Goal: Task Accomplishment & Management: Complete application form

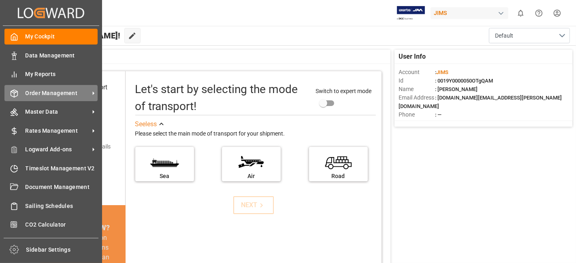
click at [46, 89] on span "Order Management" at bounding box center [58, 93] width 64 height 9
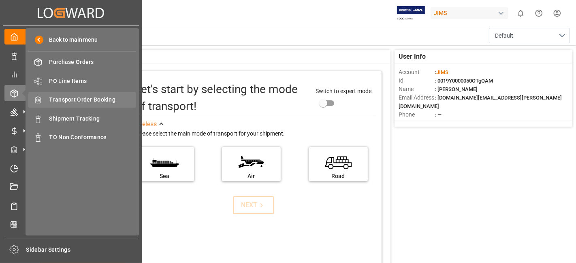
click at [81, 100] on span "Transport Order Booking" at bounding box center [92, 100] width 87 height 9
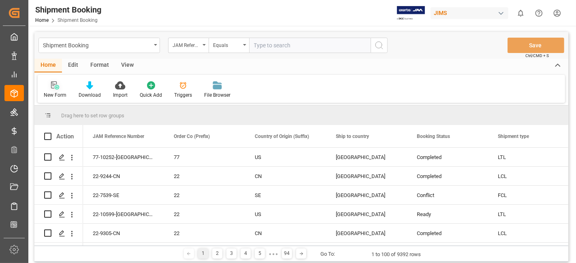
click at [53, 87] on icon at bounding box center [55, 85] width 8 height 8
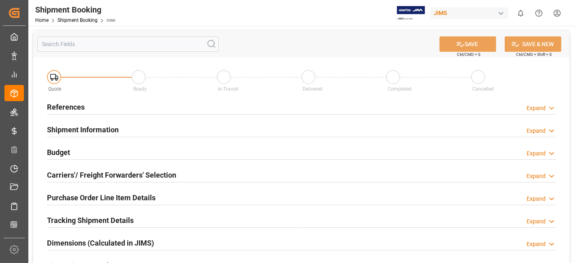
click at [89, 105] on div "References Expand" at bounding box center [301, 106] width 509 height 15
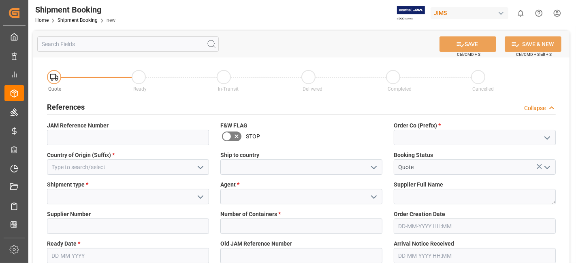
click at [546, 137] on icon "open menu" at bounding box center [548, 138] width 10 height 10
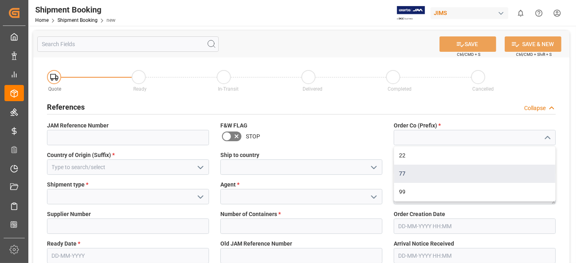
click at [511, 169] on div "77" at bounding box center [474, 174] width 161 height 18
type input "77"
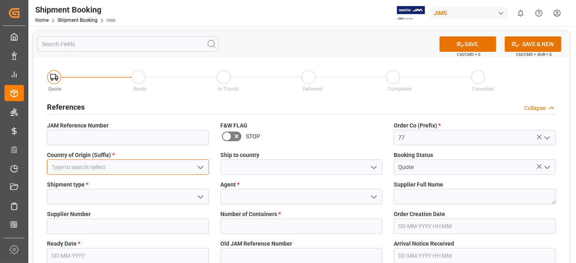
click at [206, 167] on input at bounding box center [128, 167] width 162 height 15
click at [119, 165] on input at bounding box center [128, 167] width 162 height 15
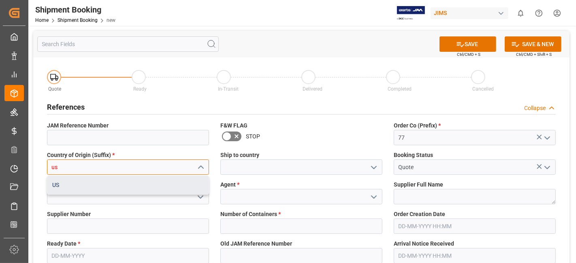
click at [118, 186] on div "US" at bounding box center [127, 185] width 161 height 18
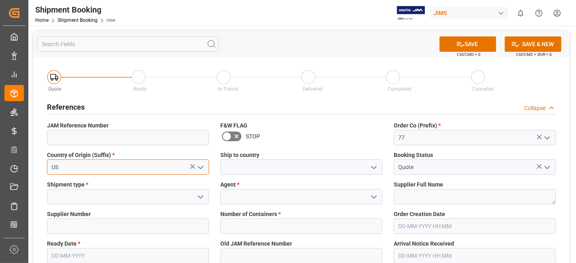
type input "US"
click at [372, 172] on button "open menu" at bounding box center [374, 167] width 12 height 13
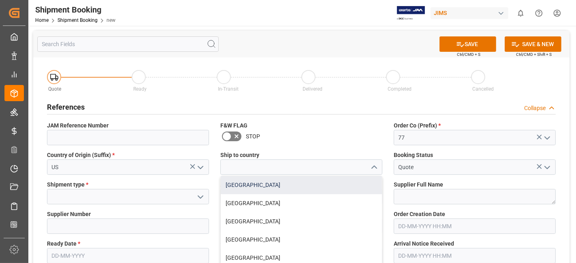
click at [354, 184] on div "[GEOGRAPHIC_DATA]" at bounding box center [301, 185] width 161 height 18
type input "[GEOGRAPHIC_DATA]"
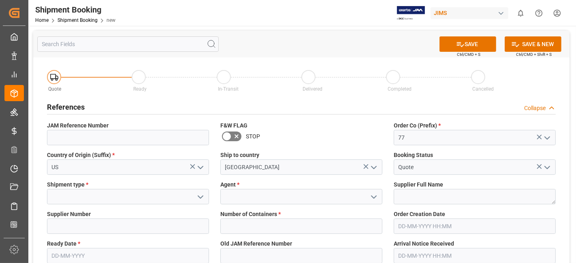
click at [203, 199] on icon "open menu" at bounding box center [201, 197] width 10 height 10
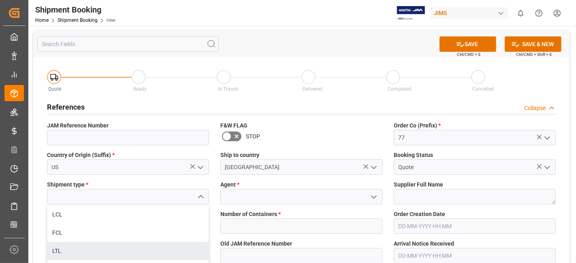
click at [98, 250] on div "LTL" at bounding box center [127, 251] width 161 height 18
type input "LTL"
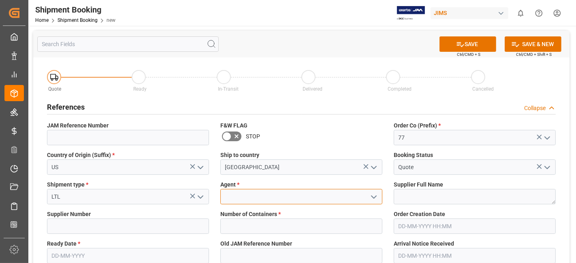
click at [306, 194] on input at bounding box center [301, 196] width 162 height 15
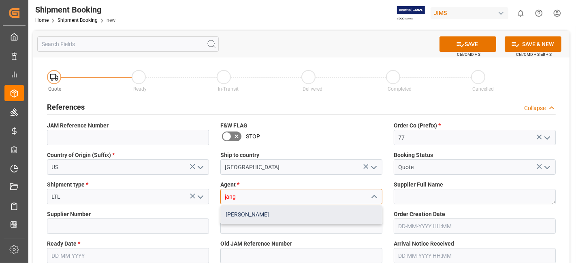
click at [299, 218] on div "[PERSON_NAME]" at bounding box center [301, 215] width 161 height 18
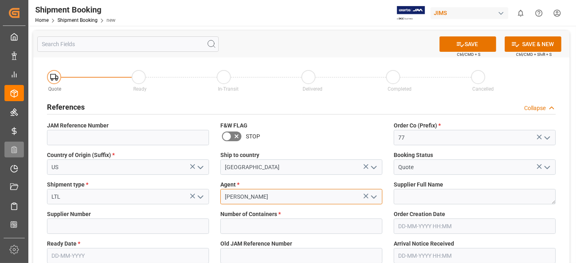
type input "[PERSON_NAME]"
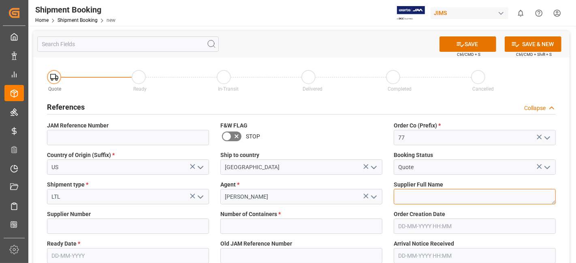
click at [424, 192] on textarea at bounding box center [475, 196] width 162 height 15
paste textarea "TEAC - TASCAM"
type textarea "TEAC - TASCAM"
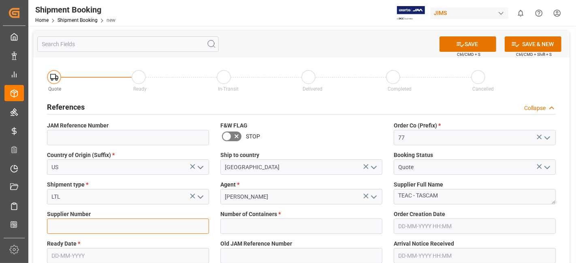
click at [77, 225] on input at bounding box center [128, 226] width 162 height 15
paste input "477028"
type input "477028"
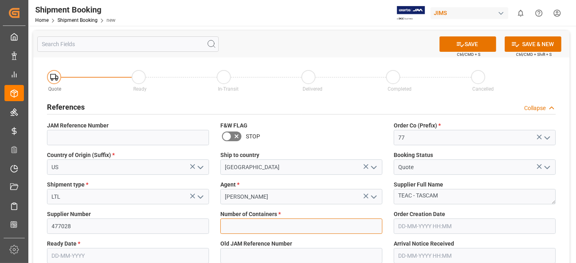
click at [292, 228] on input "text" at bounding box center [301, 226] width 162 height 15
type input "0"
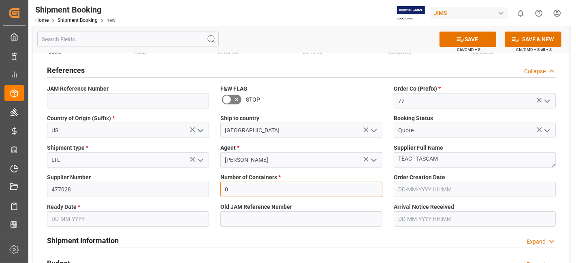
scroll to position [135, 0]
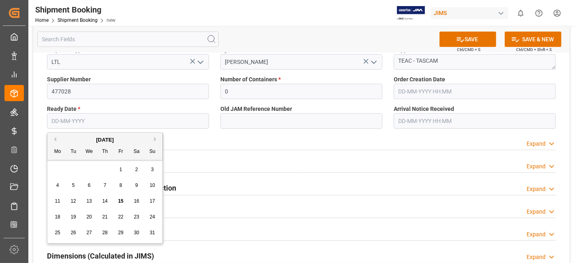
click at [104, 122] on input "text" at bounding box center [128, 120] width 162 height 15
click at [81, 169] on div "28 29 30 31 1 2 3" at bounding box center [105, 170] width 111 height 16
click at [72, 217] on span "19" at bounding box center [73, 217] width 5 height 6
type input "[DATE]"
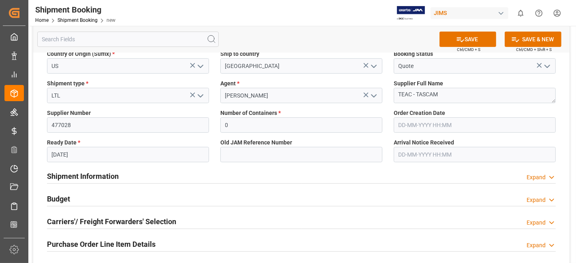
scroll to position [90, 0]
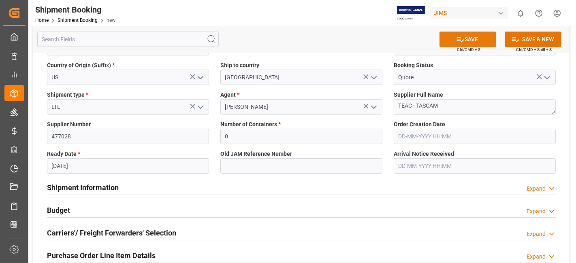
click at [461, 37] on icon at bounding box center [460, 39] width 9 height 9
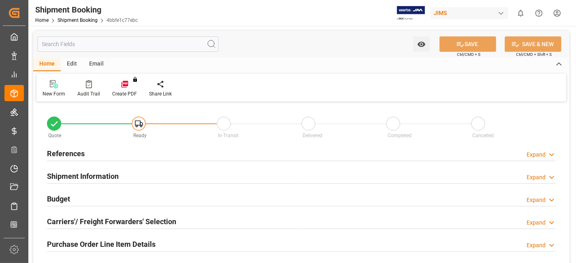
type input "0"
type input "[DATE]"
click at [86, 154] on div "References Expand" at bounding box center [301, 152] width 509 height 15
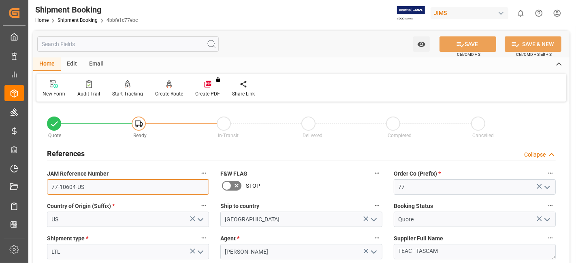
drag, startPoint x: 97, startPoint y: 187, endPoint x: 30, endPoint y: 176, distance: 68.5
